Goal: Check status: Check status

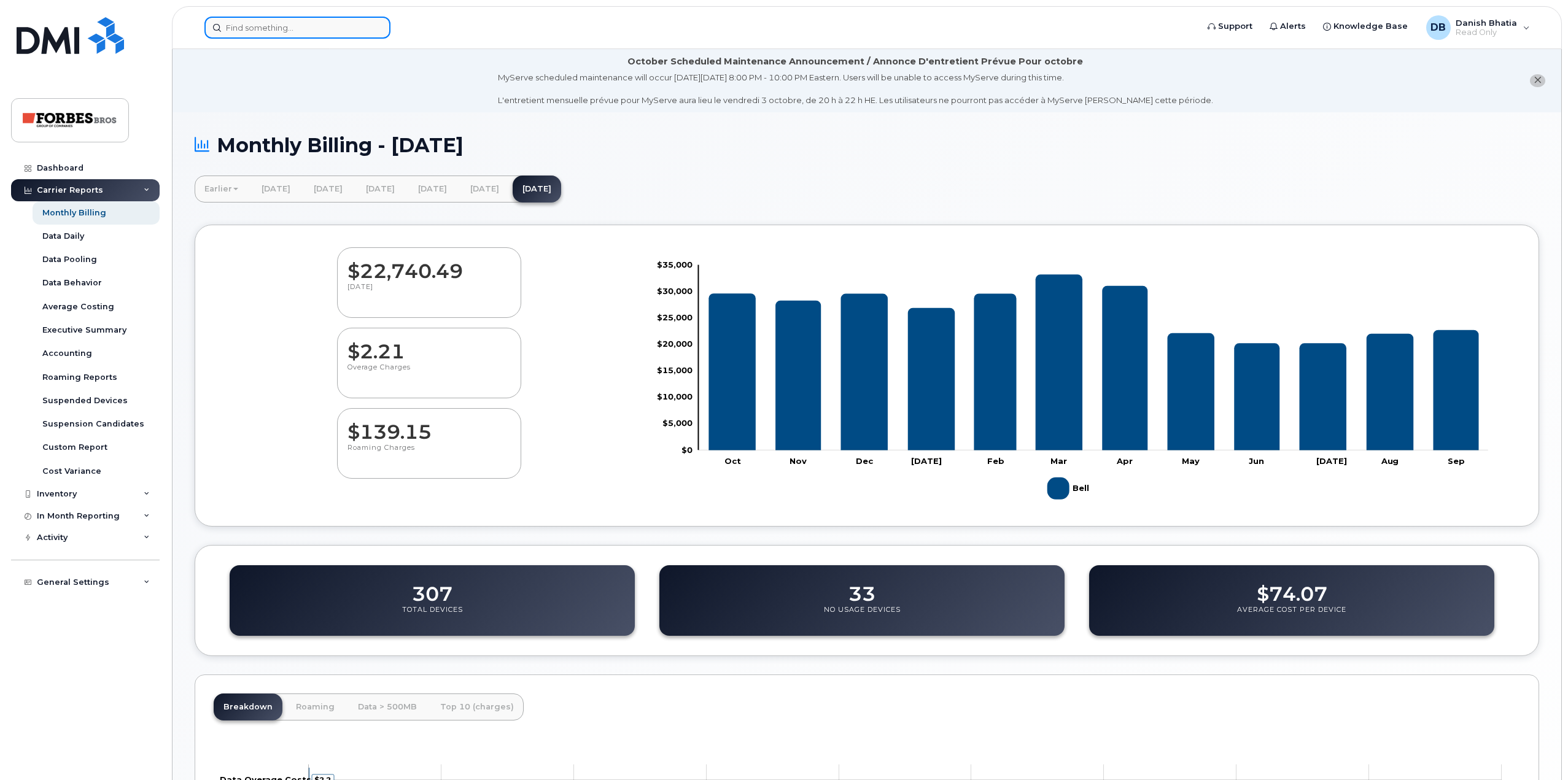
click at [356, 32] on input at bounding box center [297, 28] width 186 height 22
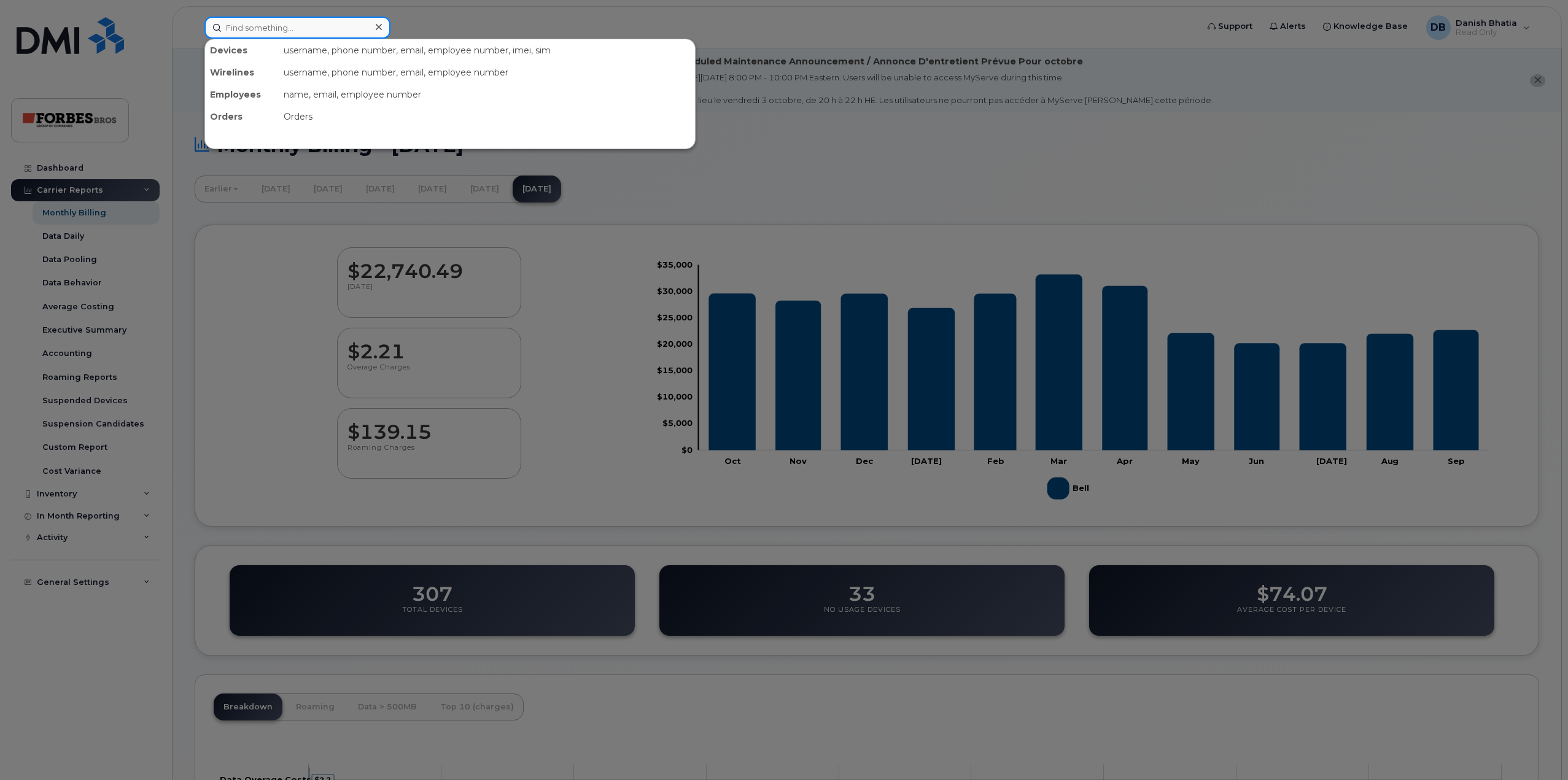
paste input "[PHONE_NUMBER]"
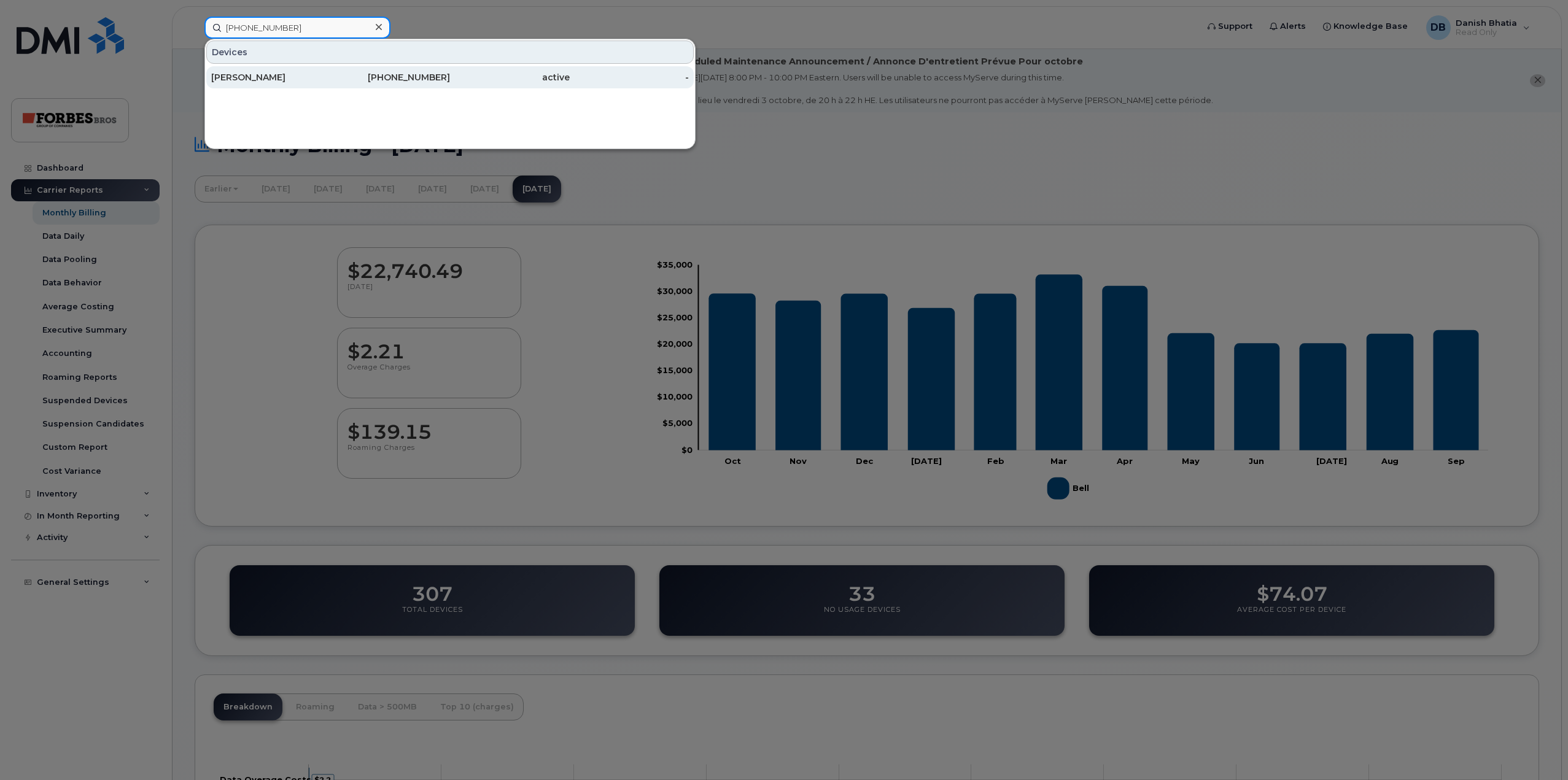
type input "[PHONE_NUMBER]"
click at [319, 81] on div "[PERSON_NAME]" at bounding box center [271, 77] width 120 height 12
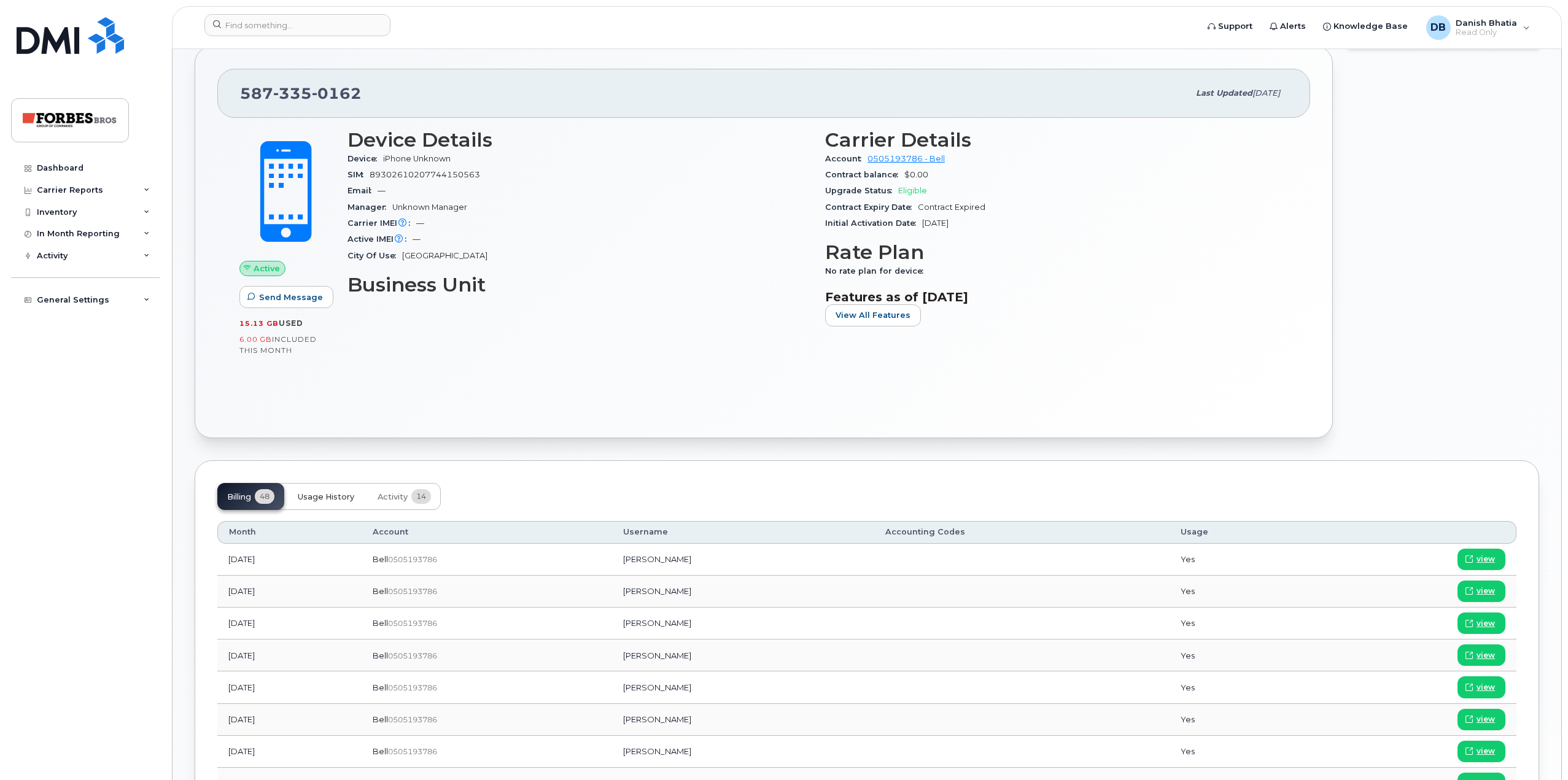
click at [324, 497] on span "Usage History" at bounding box center [326, 497] width 56 height 10
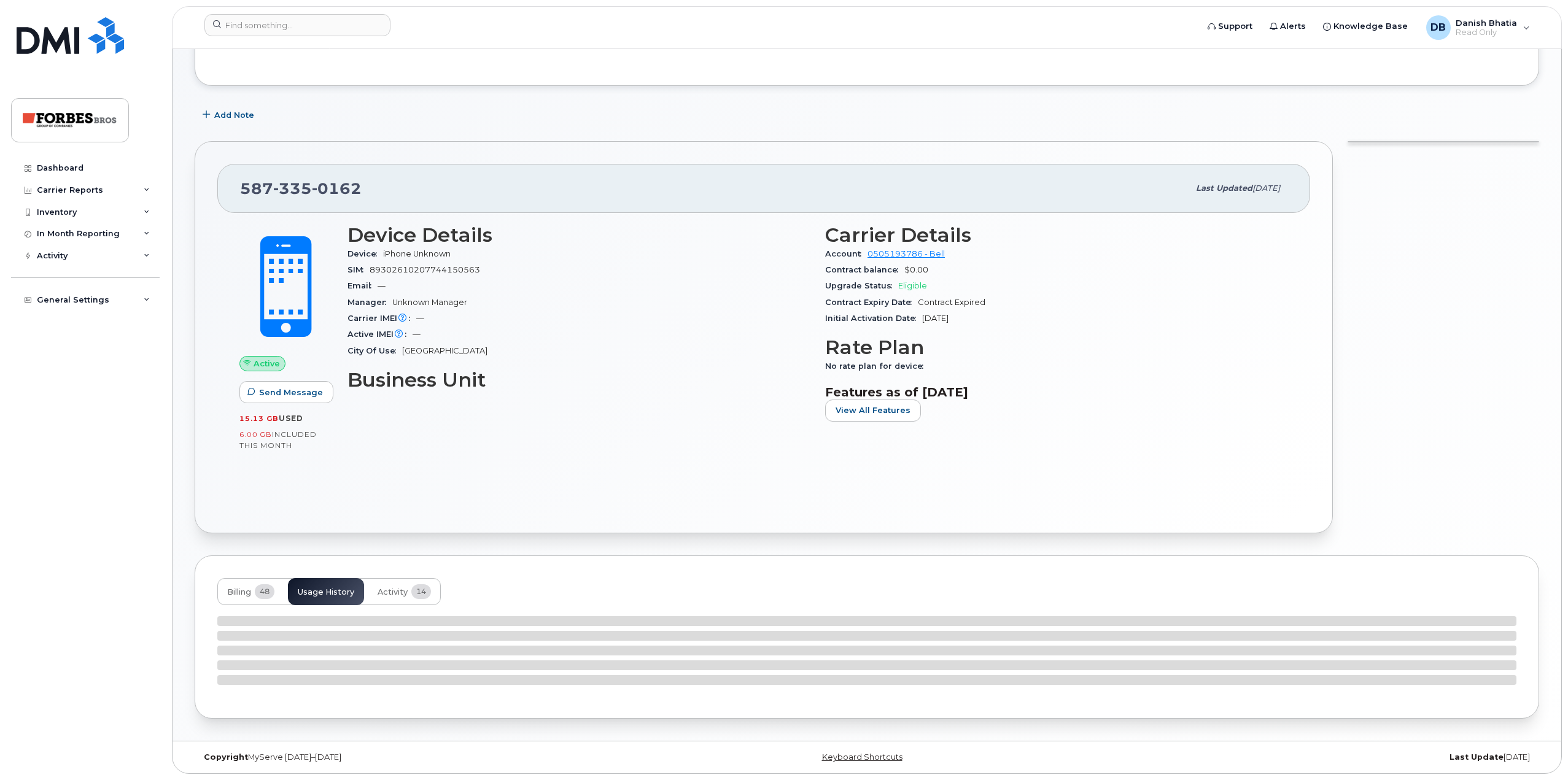
scroll to position [246, 0]
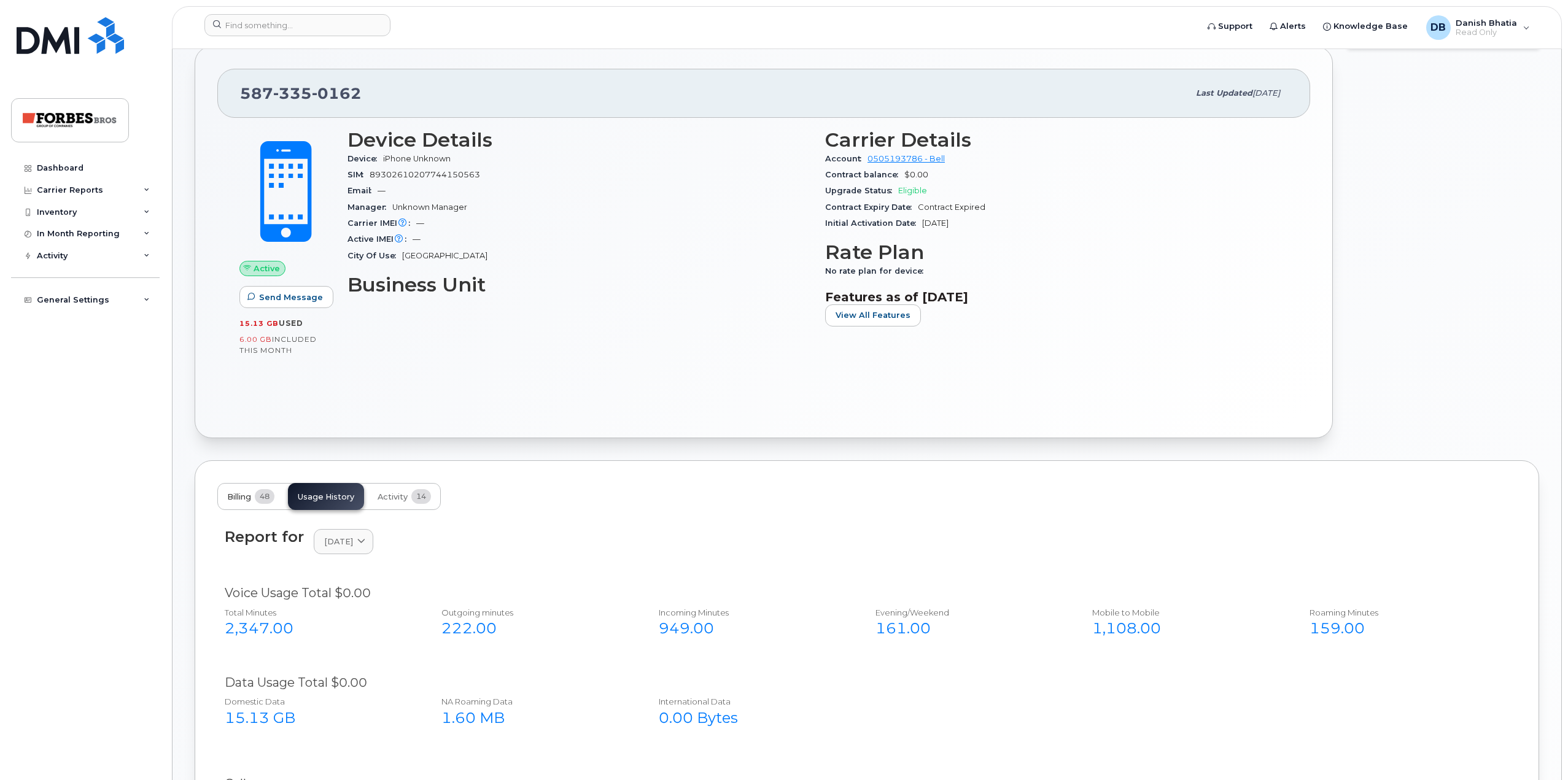
click at [259, 504] on button "Billing 48" at bounding box center [250, 497] width 67 height 27
